Goal: Task Accomplishment & Management: Use online tool/utility

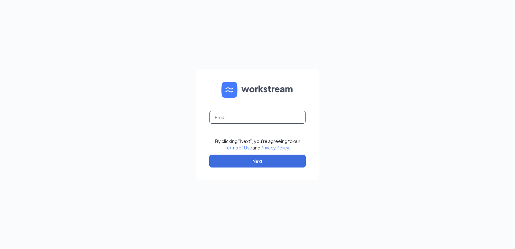
click at [259, 112] on input "text" at bounding box center [257, 117] width 97 height 13
type input "desiree@jjmontana.com"
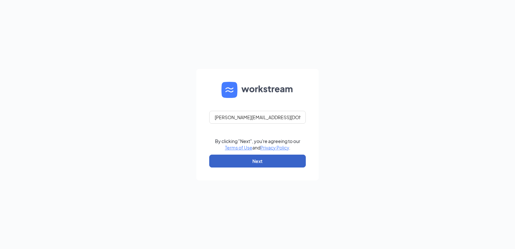
click at [258, 163] on button "Next" at bounding box center [257, 160] width 97 height 13
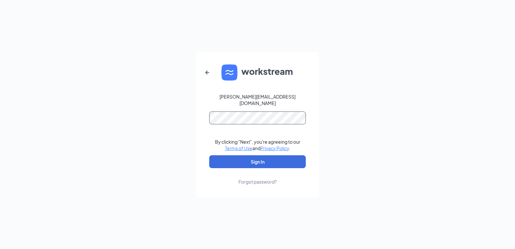
click at [209, 155] on button "Sign In" at bounding box center [257, 161] width 97 height 13
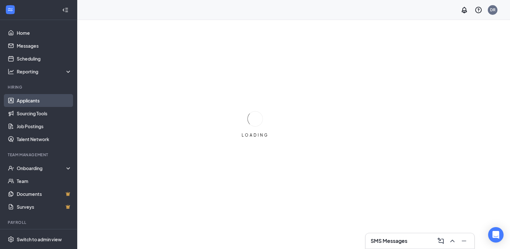
click at [21, 100] on link "Applicants" at bounding box center [44, 100] width 55 height 13
